Goal: Use online tool/utility: Utilize a website feature to perform a specific function

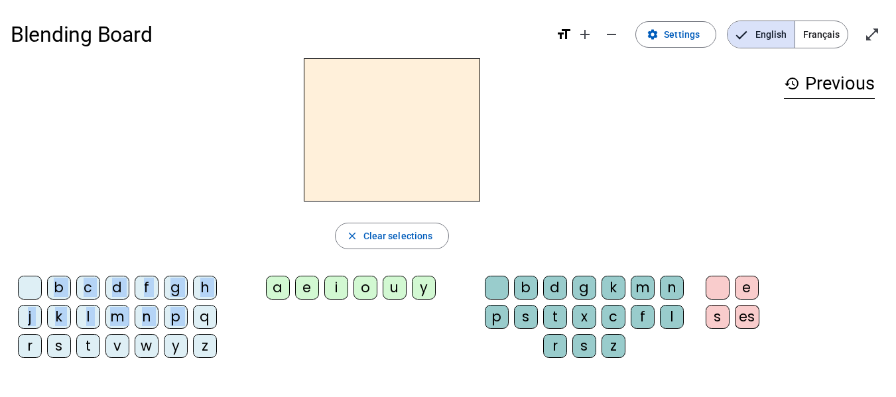
drag, startPoint x: 199, startPoint y: 316, endPoint x: 338, endPoint y: 143, distance: 222.6
click at [338, 143] on div "close Clear selections b c d f g h j k l m n p q r s t v w y z a e i o u y b d …" at bounding box center [392, 213] width 762 height 310
click at [233, 327] on div "b c d f g h j k l m n p q r s t v w y z a e i o u y b d g k m n p s t x c f l r…" at bounding box center [392, 320] width 762 height 98
click at [204, 316] on div "q" at bounding box center [205, 317] width 24 height 24
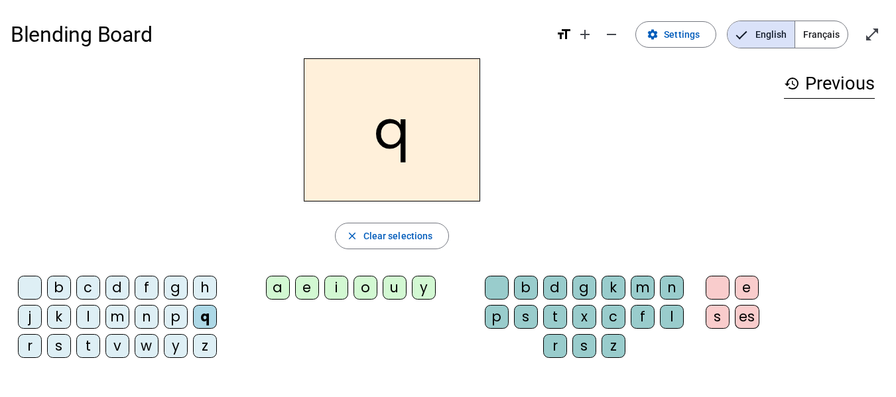
click at [364, 290] on div "o" at bounding box center [365, 288] width 24 height 24
click at [332, 285] on div "i" at bounding box center [336, 288] width 24 height 24
click at [362, 288] on div "o" at bounding box center [365, 288] width 24 height 24
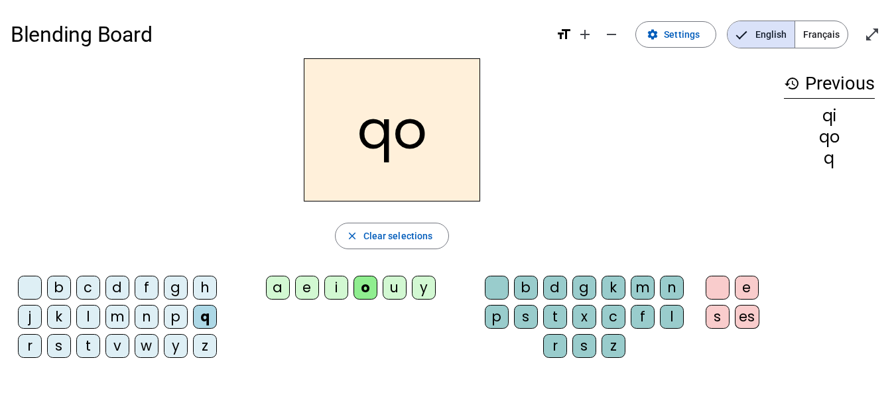
click at [337, 286] on div "i" at bounding box center [336, 288] width 24 height 24
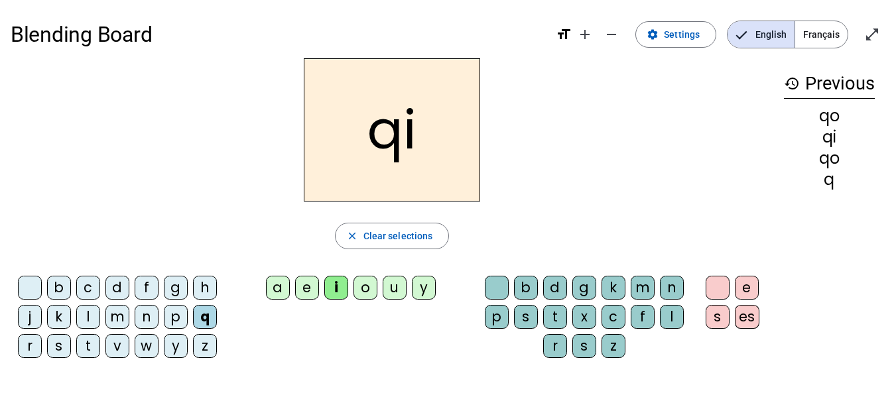
click at [205, 285] on div "h" at bounding box center [205, 288] width 24 height 24
click at [555, 314] on div "t" at bounding box center [555, 317] width 24 height 24
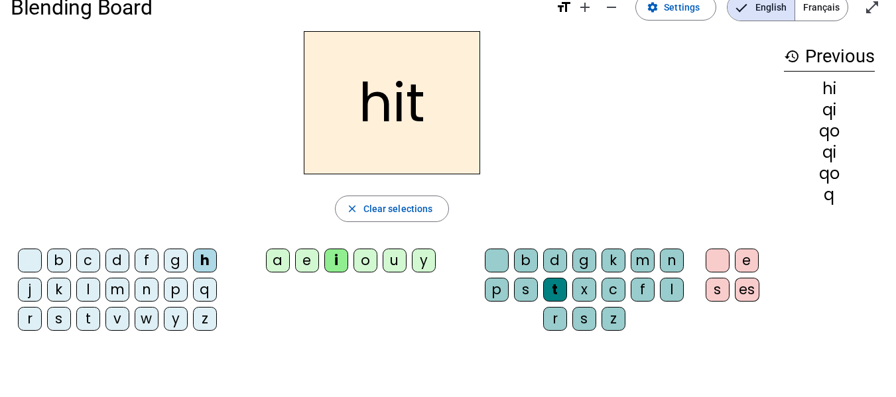
scroll to position [25, 0]
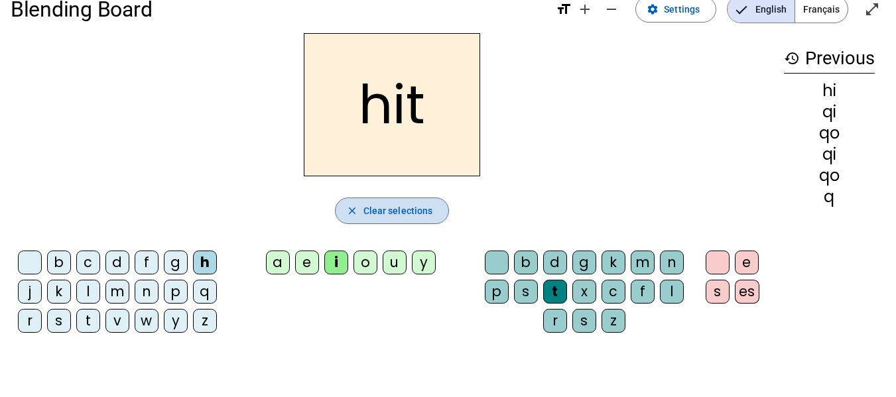
click at [394, 215] on span "Clear selections" at bounding box center [398, 211] width 70 height 16
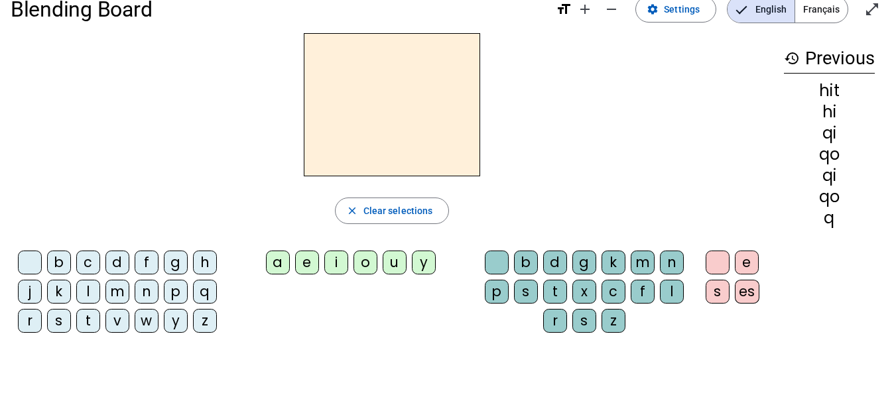
click at [335, 264] on div "i" at bounding box center [336, 263] width 24 height 24
click at [367, 263] on div "o" at bounding box center [365, 263] width 24 height 24
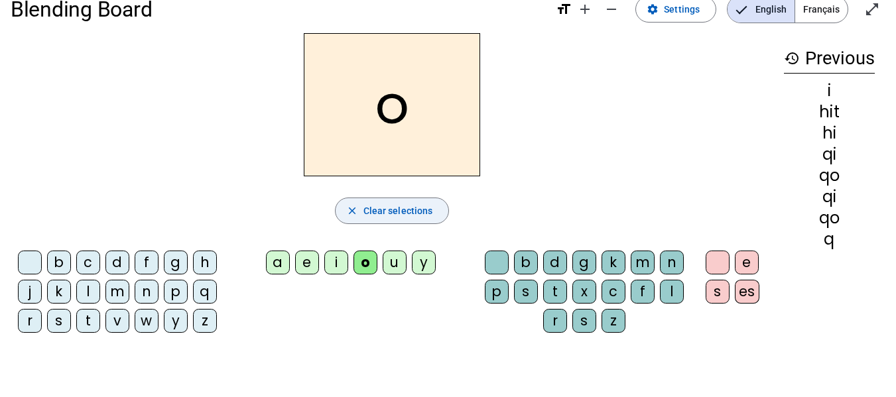
click at [373, 214] on span "Clear selections" at bounding box center [398, 211] width 70 height 16
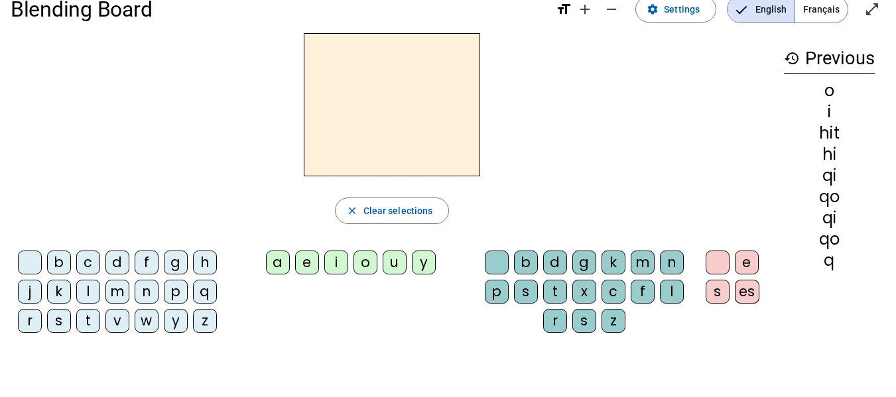
click at [791, 58] on mat-icon "history" at bounding box center [792, 58] width 16 height 16
click at [830, 60] on h3 "history Previous" at bounding box center [829, 59] width 91 height 30
